Goal: Information Seeking & Learning: Learn about a topic

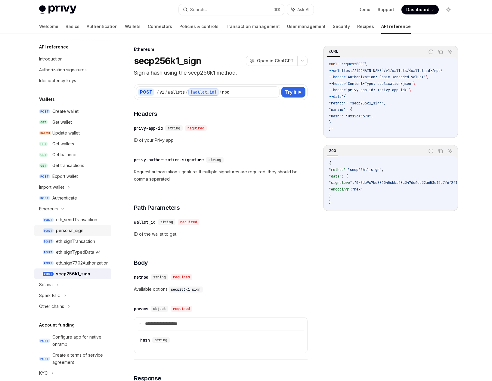
click at [79, 233] on div "personal_sign" at bounding box center [69, 230] width 27 height 7
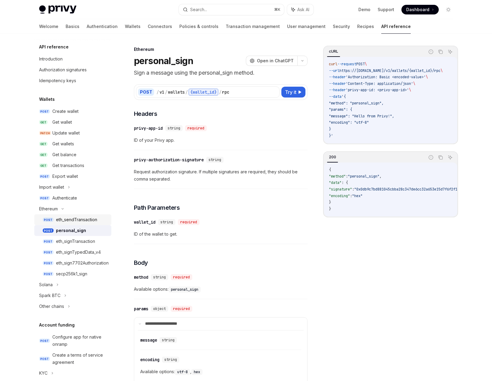
click at [82, 223] on div "eth_sendTransaction" at bounding box center [76, 219] width 41 height 7
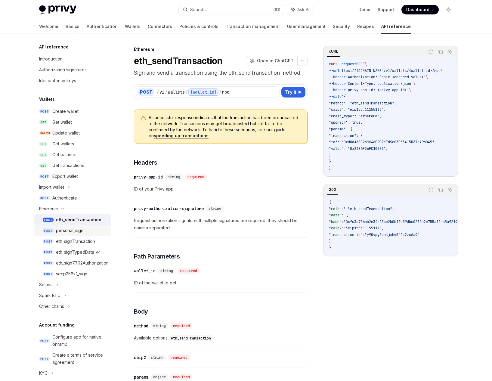
click at [78, 230] on div "personal_sign" at bounding box center [69, 230] width 27 height 7
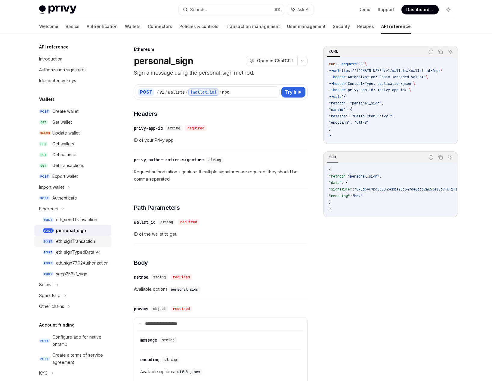
click at [80, 238] on div "eth_signTransaction" at bounding box center [75, 241] width 39 height 7
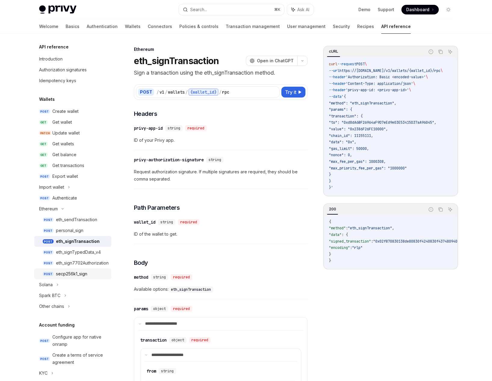
click at [78, 271] on div "secp256k1_sign" at bounding box center [71, 273] width 31 height 7
type textarea "*"
